Goal: Information Seeking & Learning: Learn about a topic

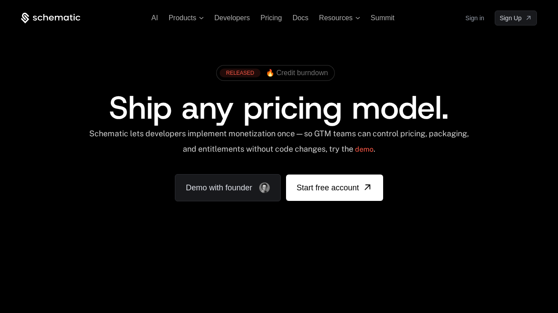
click at [270, 108] on span "Ship any pricing model." at bounding box center [279, 108] width 340 height 42
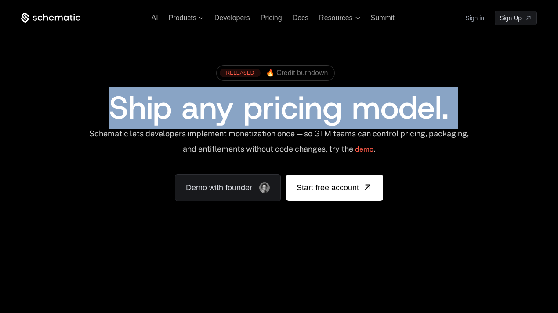
click at [401, 138] on div "Schematic lets developers implement monetization once — so GTM teams can contro…" at bounding box center [279, 144] width 387 height 31
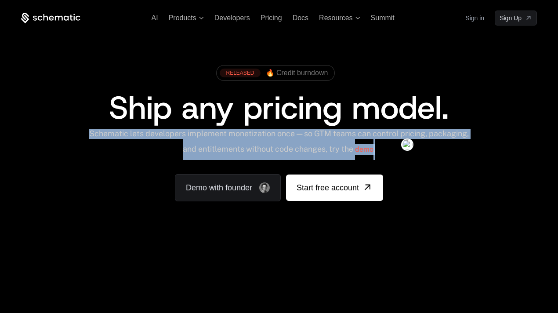
click at [150, 111] on span "Ship any pricing model." at bounding box center [279, 108] width 340 height 42
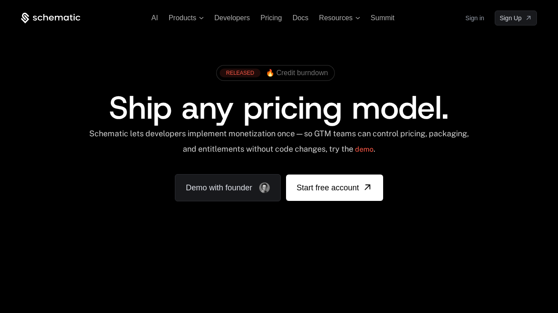
click at [150, 111] on span "Ship any pricing model." at bounding box center [279, 108] width 340 height 42
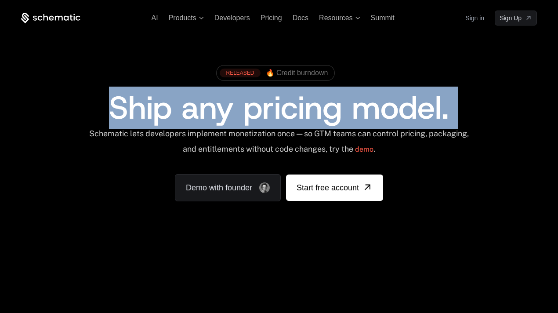
click at [150, 111] on span "Ship any pricing model." at bounding box center [279, 108] width 340 height 42
click at [215, 109] on span "Ship any pricing model." at bounding box center [279, 108] width 340 height 42
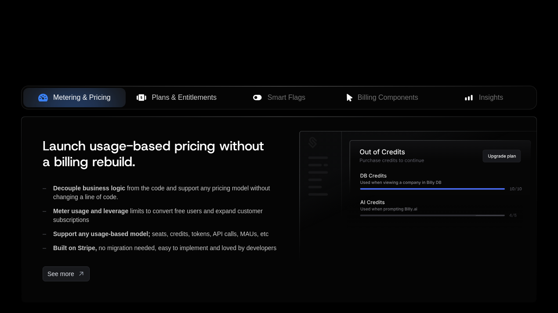
scroll to position [282, 0]
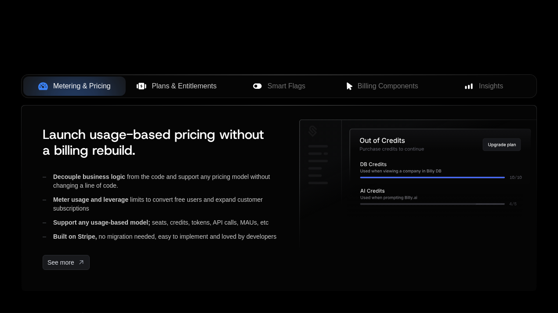
click at [176, 81] on span "Plans & Entitlements" at bounding box center [184, 86] width 65 height 11
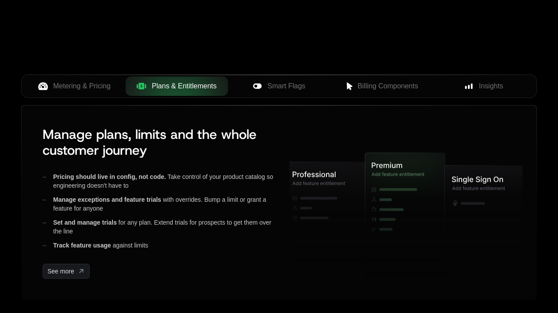
click at [302, 96] on div "Metering & Pricing Plans & Entitlements Smart Flags Billing Components Insights" at bounding box center [279, 86] width 516 height 24
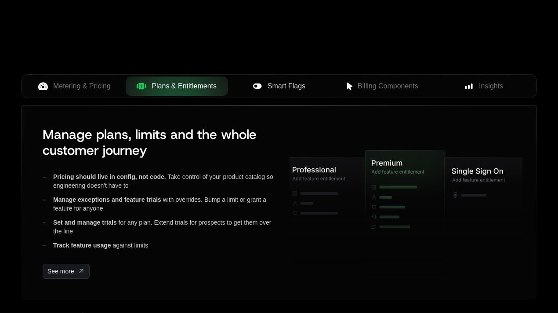
click at [288, 89] on span "Smart Flags" at bounding box center [287, 86] width 38 height 11
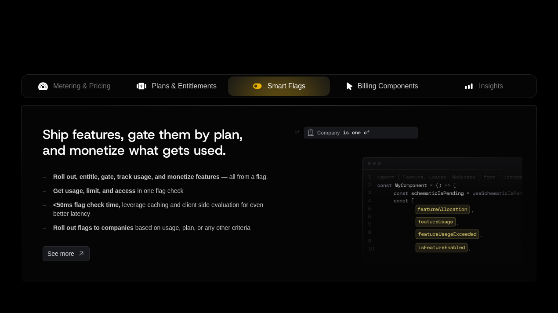
click at [378, 84] on span "Billing Components" at bounding box center [388, 86] width 61 height 11
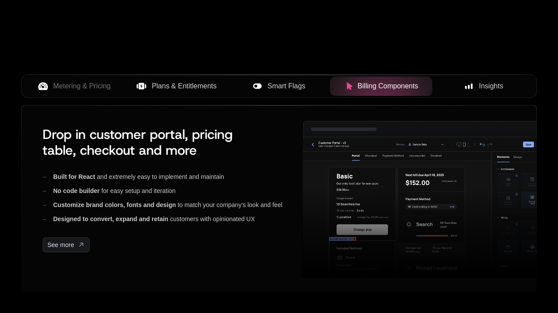
click at [476, 82] on div "Insights" at bounding box center [484, 86] width 88 height 11
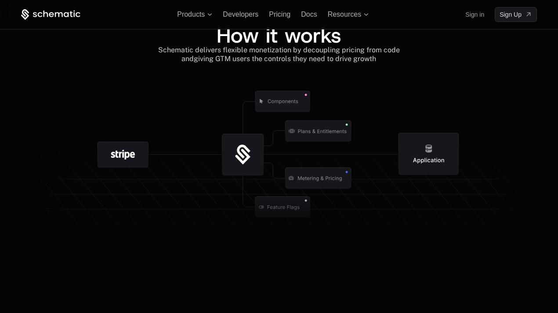
scroll to position [942, 0]
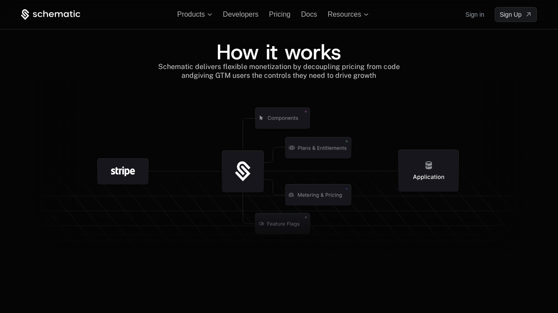
click at [287, 58] on span "How it works" at bounding box center [279, 52] width 125 height 28
click at [331, 63] on span "Schematic delivers flexible monetization by decoupling pricing from code and" at bounding box center [280, 70] width 244 height 17
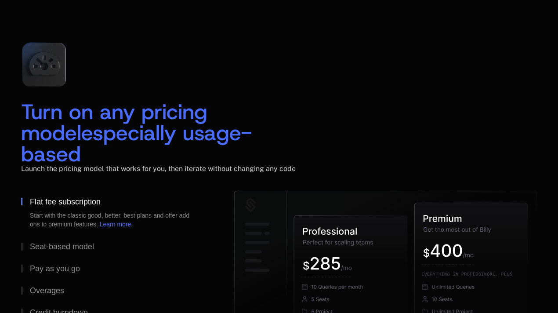
scroll to position [1341, 0]
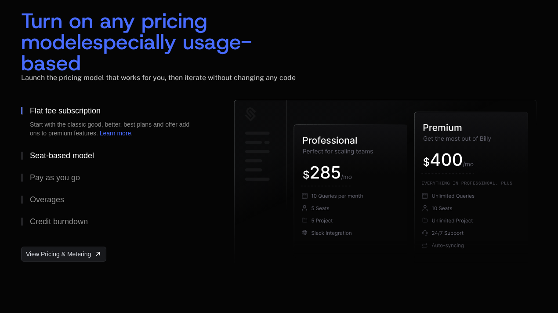
click at [59, 152] on div "Seat-based model" at bounding box center [62, 156] width 64 height 8
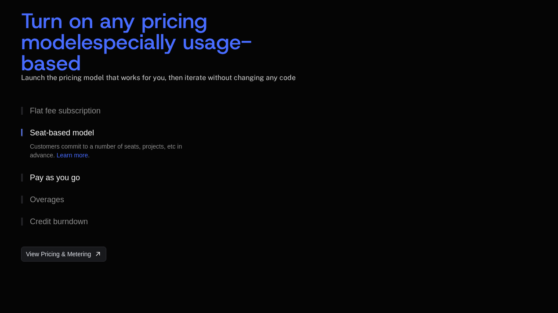
click at [66, 174] on div "Pay as you go" at bounding box center [55, 178] width 50 height 8
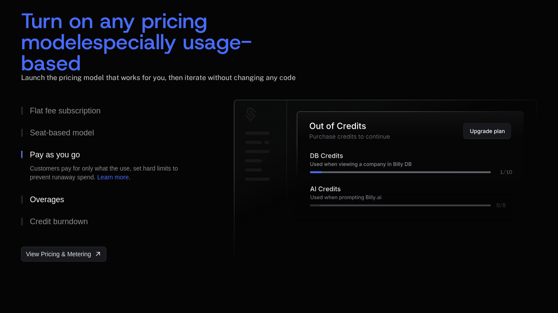
click at [40, 196] on div "Overages" at bounding box center [47, 200] width 34 height 8
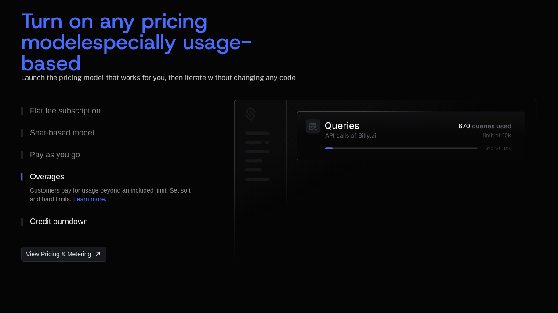
click at [71, 218] on div "Credit burndown" at bounding box center [59, 222] width 58 height 8
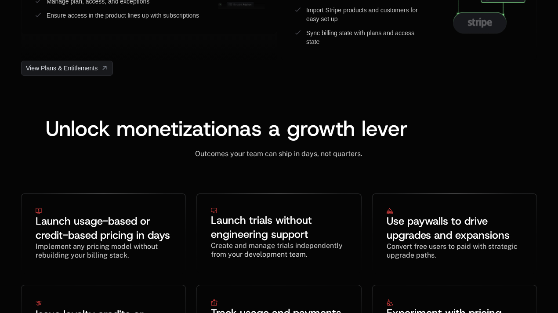
scroll to position [2685, 0]
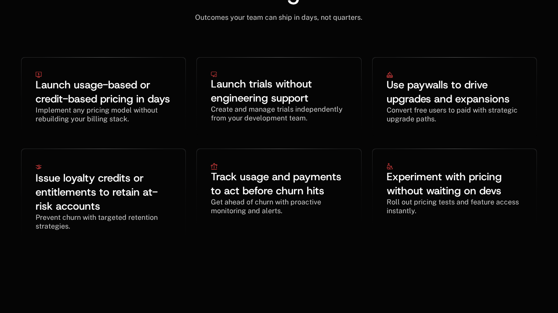
click at [200, 22] on div "Outcomes your team can ship in days, not quarters. ﻿" at bounding box center [279, 12] width 516 height 19
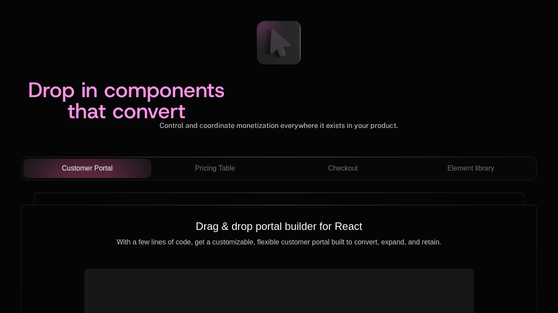
click at [212, 163] on span "Pricing Table" at bounding box center [215, 168] width 40 height 11
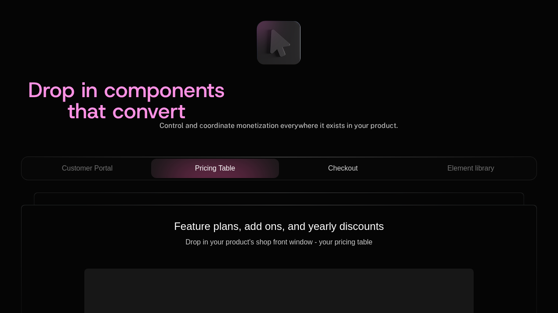
click at [342, 163] on span "Checkout" at bounding box center [343, 168] width 30 height 11
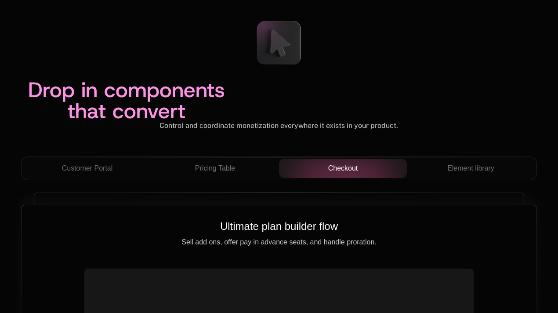
scroll to position [3038, 0]
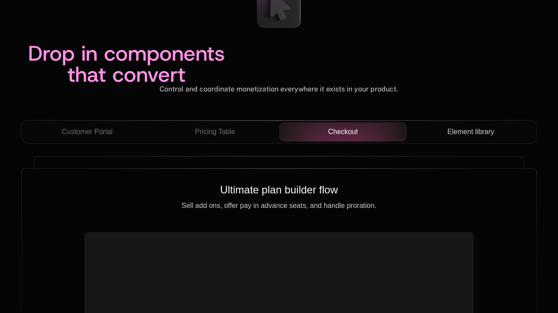
click at [465, 122] on button "Element library" at bounding box center [471, 131] width 128 height 19
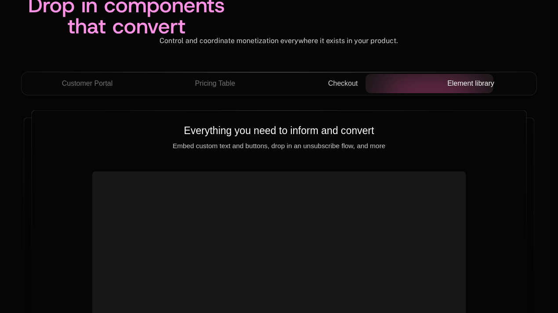
click at [466, 78] on span "Element library" at bounding box center [471, 83] width 47 height 11
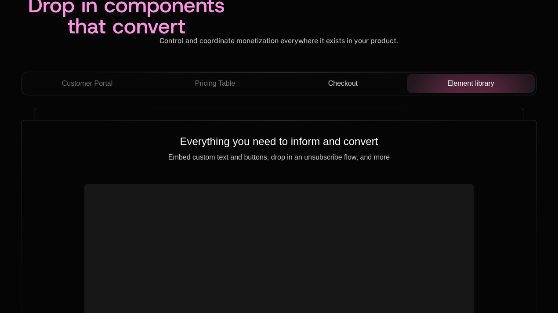
click at [324, 74] on button "Checkout" at bounding box center [343, 83] width 128 height 19
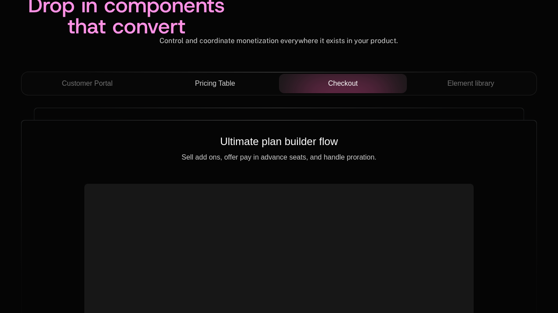
click at [223, 78] on span "Pricing Table" at bounding box center [215, 83] width 40 height 11
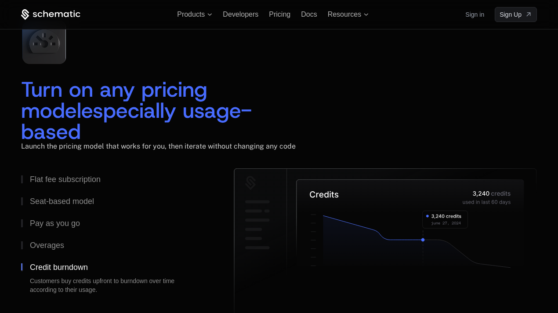
scroll to position [644, 0]
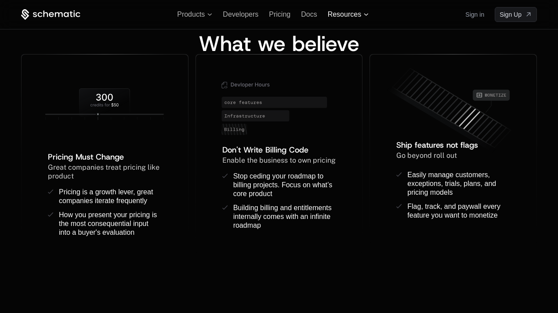
click at [367, 15] on icon at bounding box center [366, 14] width 4 height 2
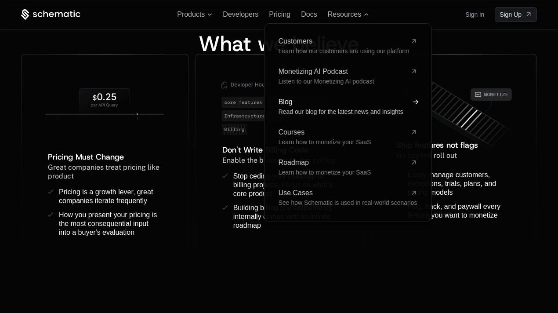
click at [302, 108] on span "Read our blog for the latest news and insights" at bounding box center [341, 111] width 125 height 9
click at [317, 100] on span "Blog" at bounding box center [343, 101] width 128 height 7
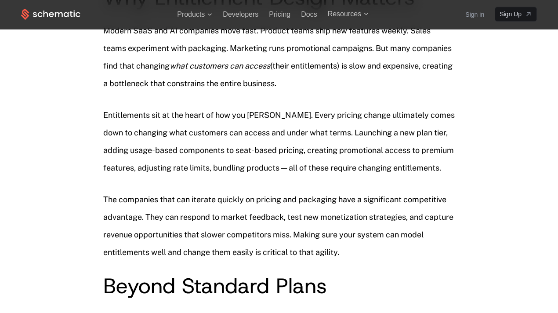
scroll to position [154, 0]
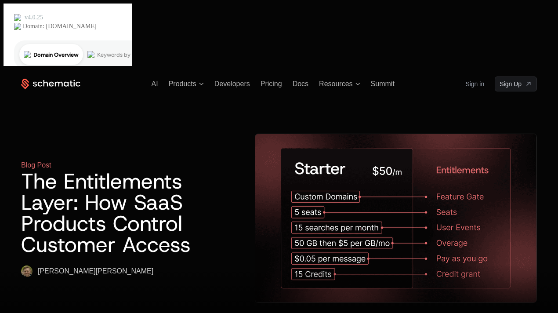
click at [63, 79] on icon at bounding box center [50, 84] width 59 height 11
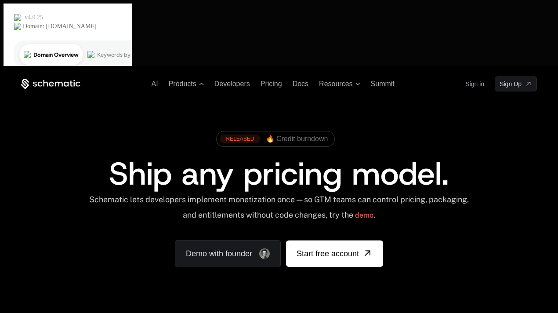
click at [182, 55] on span "Plans & Entitlements" at bounding box center [180, 58] width 59 height 6
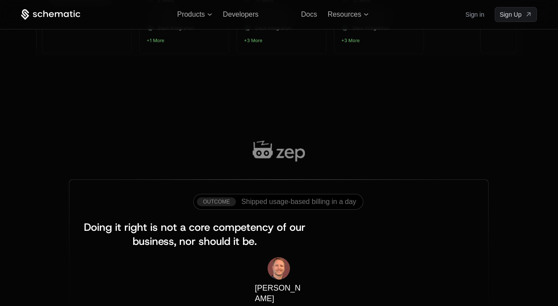
scroll to position [462, 0]
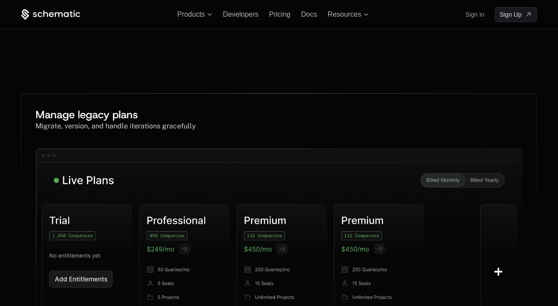
click at [66, 18] on icon at bounding box center [50, 14] width 59 height 11
